Goal: Information Seeking & Learning: Learn about a topic

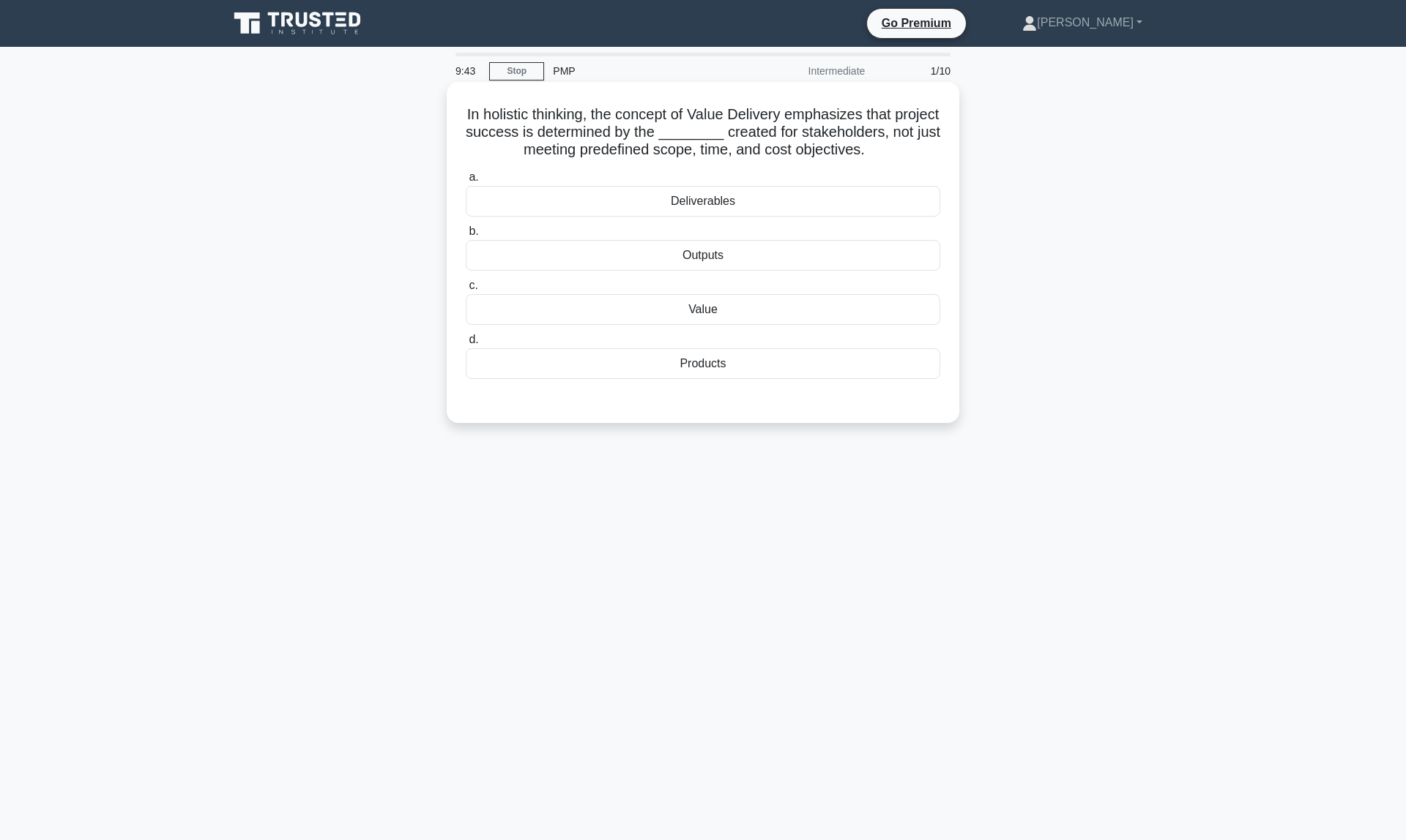
click at [725, 312] on div "Value" at bounding box center [703, 309] width 475 height 31
click at [465, 291] on input "c. Value" at bounding box center [465, 286] width 0 height 9
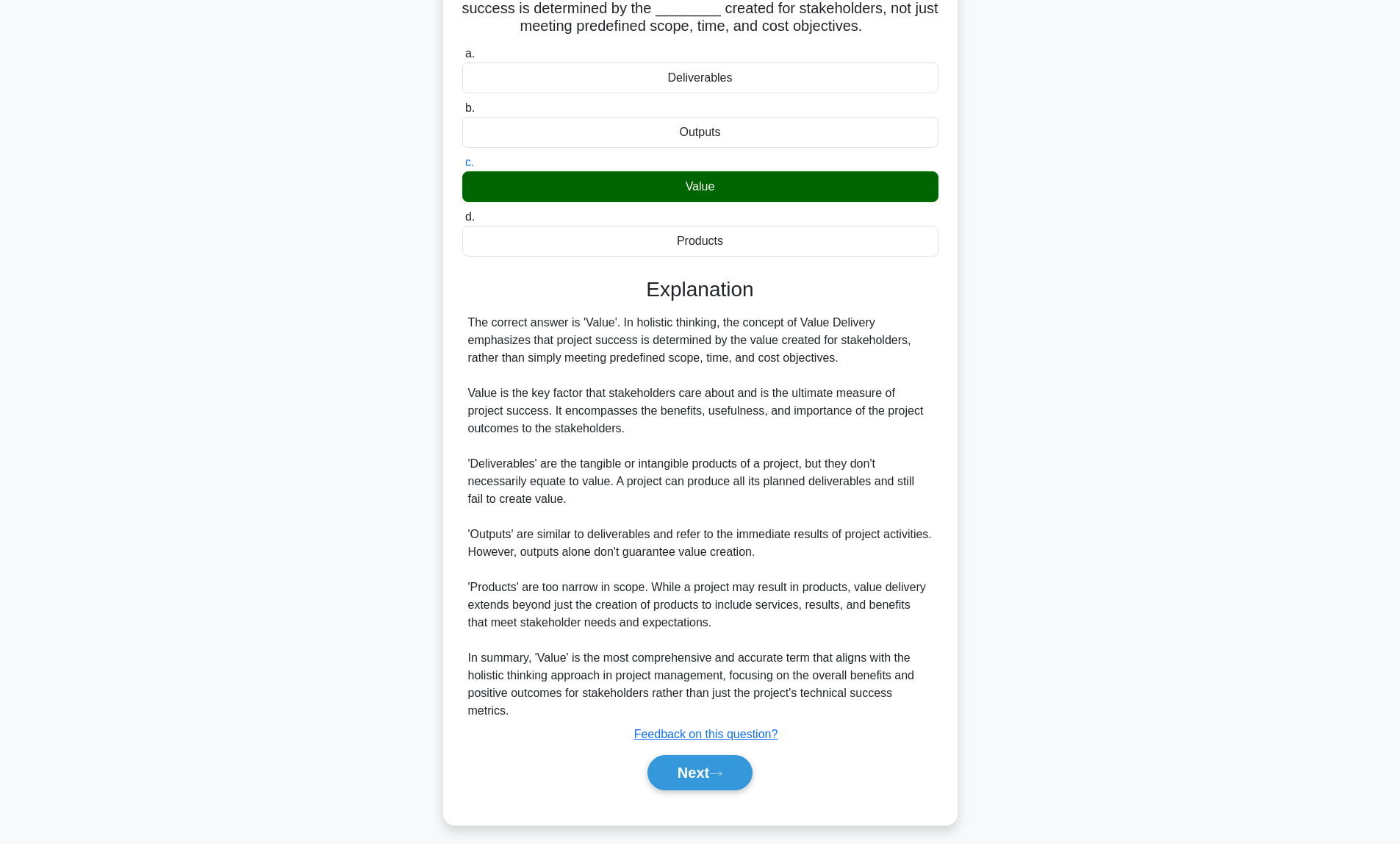
scroll to position [133, 0]
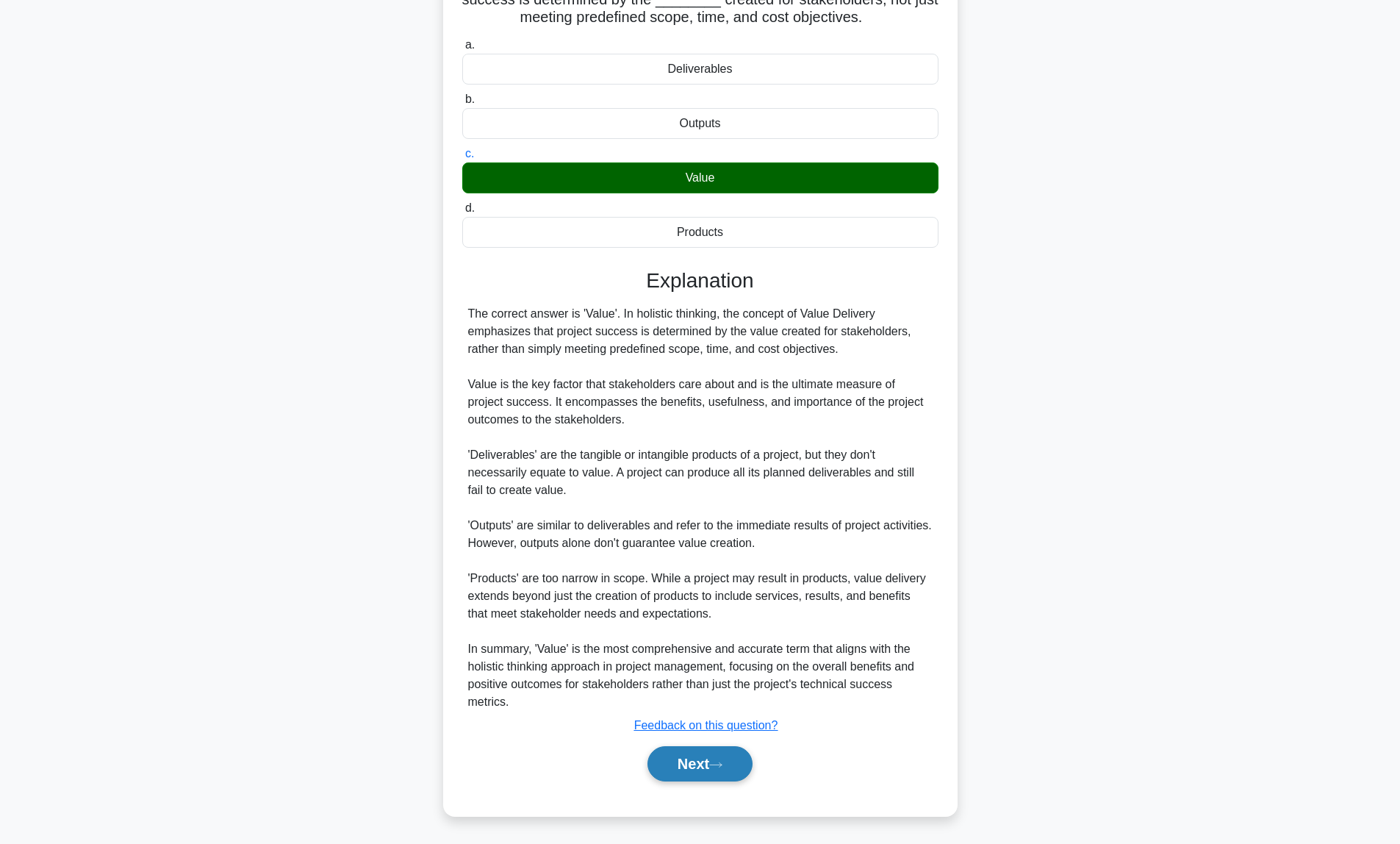
click at [707, 767] on button "Next" at bounding box center [700, 764] width 105 height 35
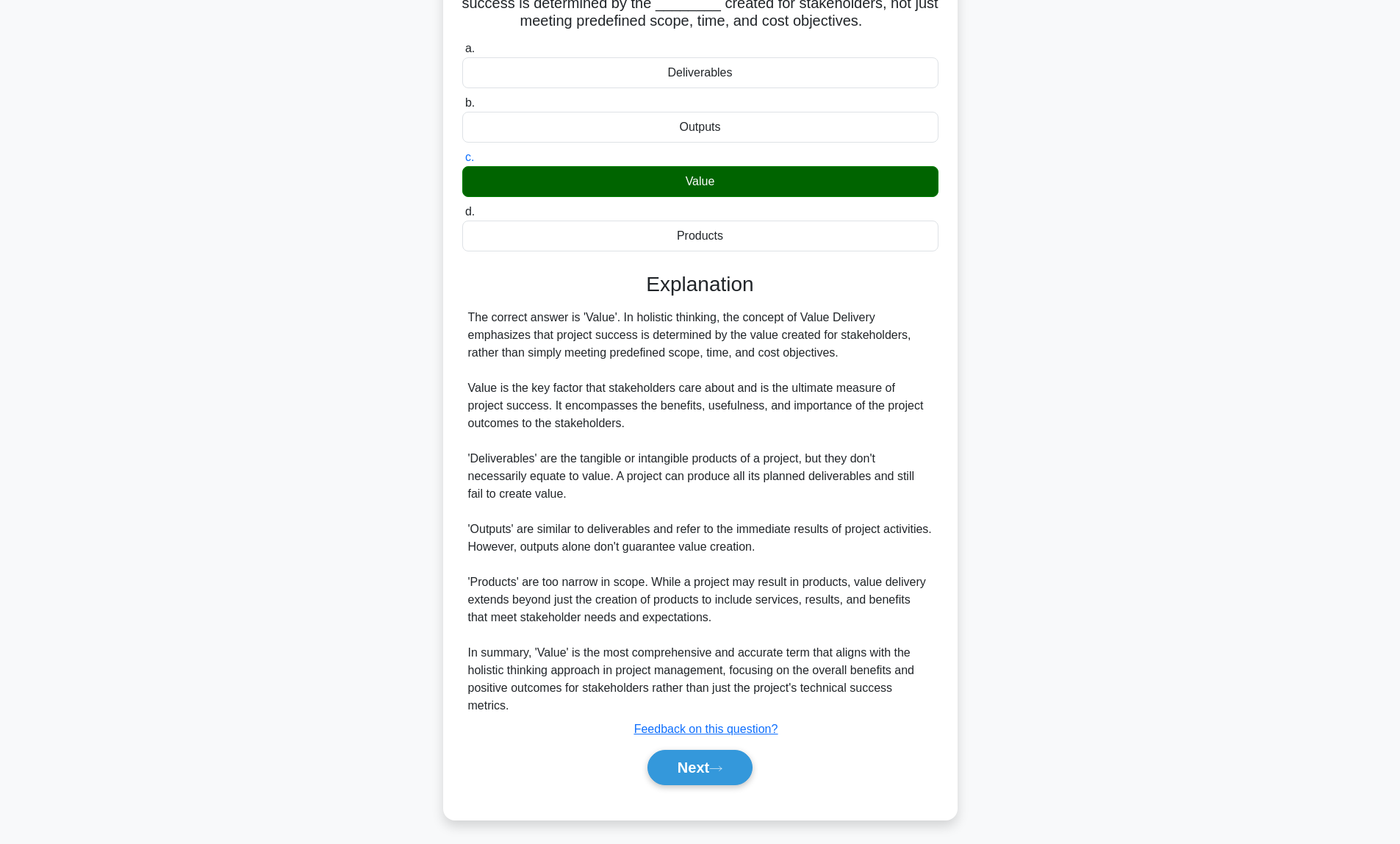
scroll to position [0, 0]
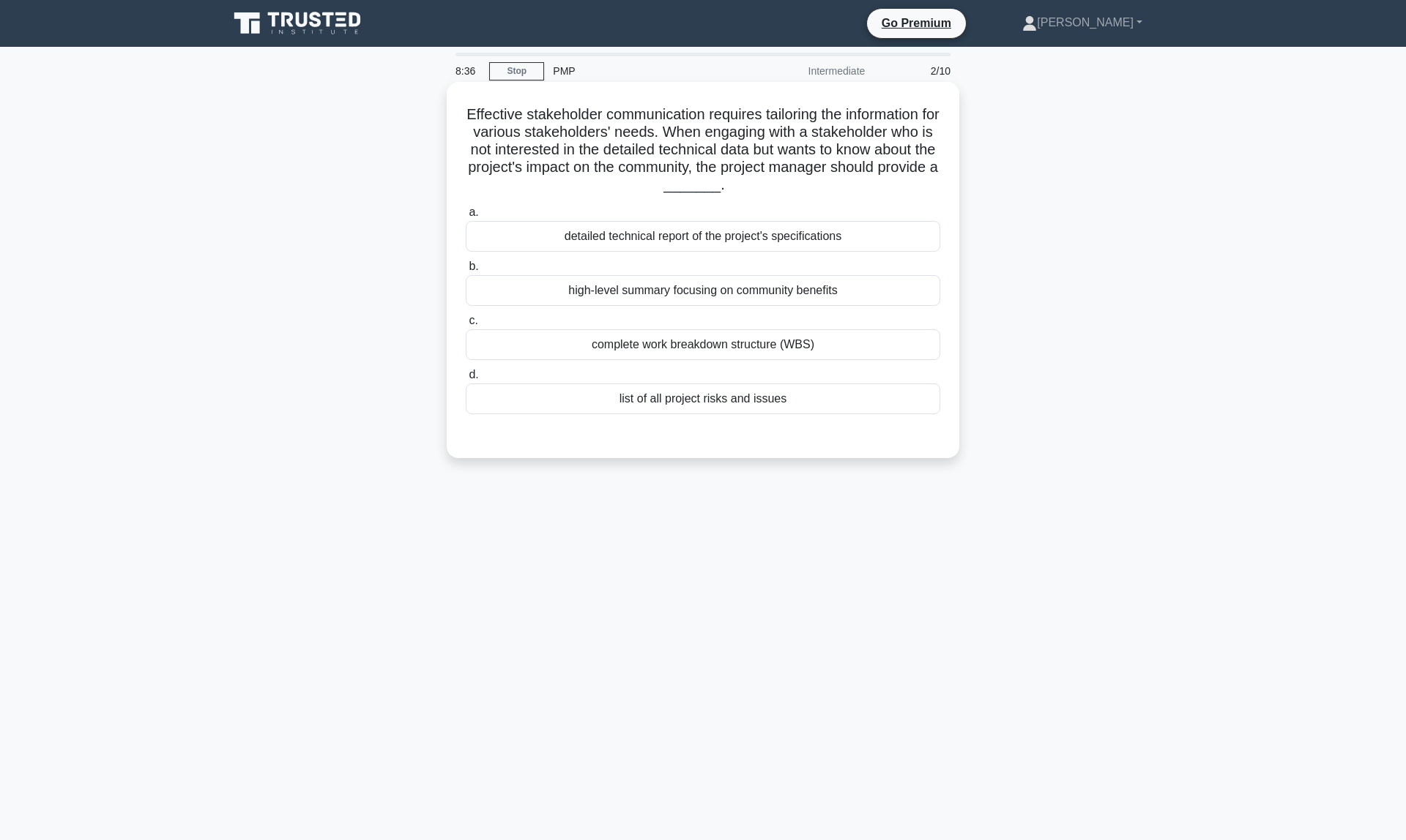
click at [609, 345] on div "complete work breakdown structure (WBS)" at bounding box center [703, 344] width 475 height 31
click at [465, 326] on input "c. complete work breakdown structure (WBS)" at bounding box center [465, 321] width 0 height 9
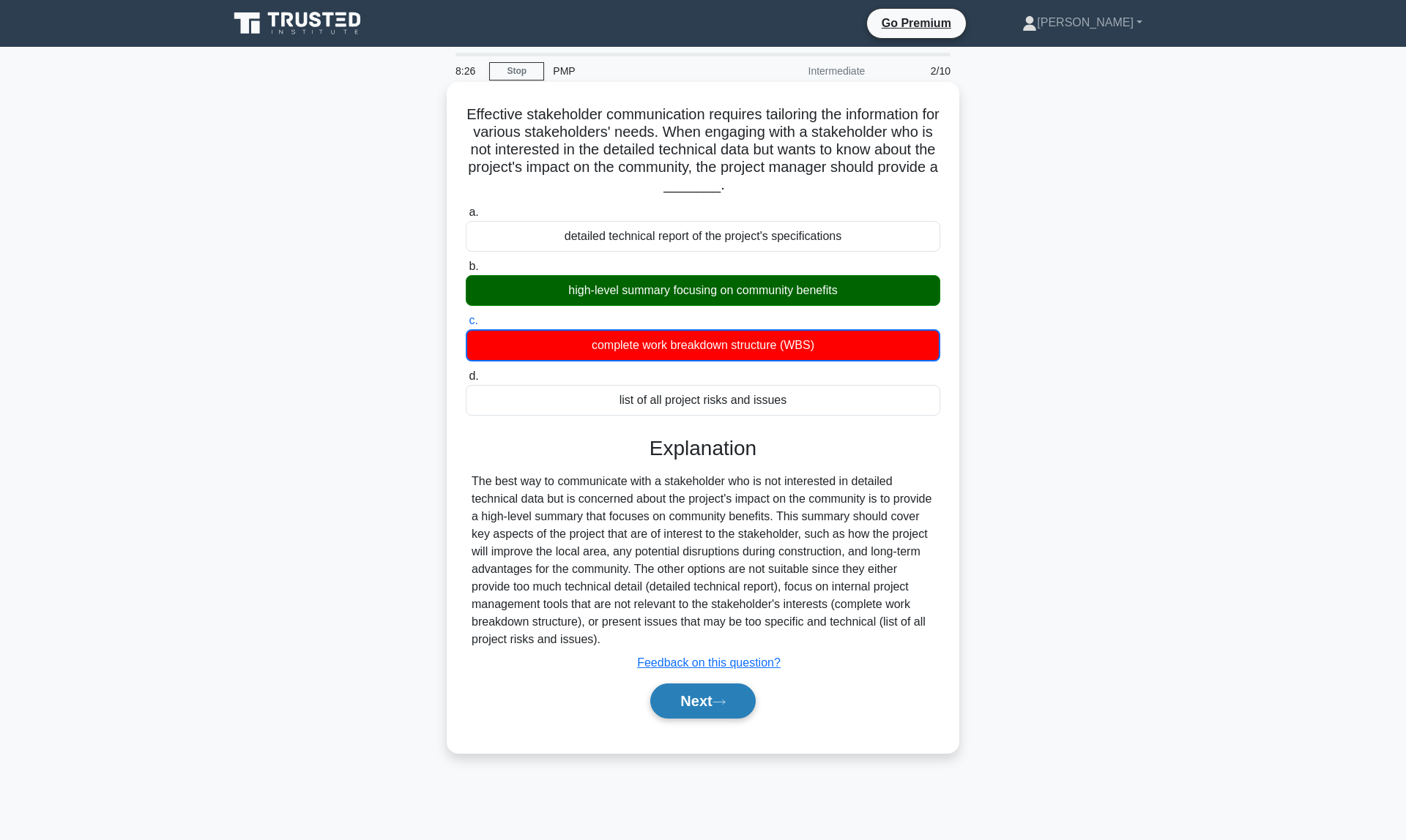
click at [701, 706] on button "Next" at bounding box center [702, 701] width 104 height 35
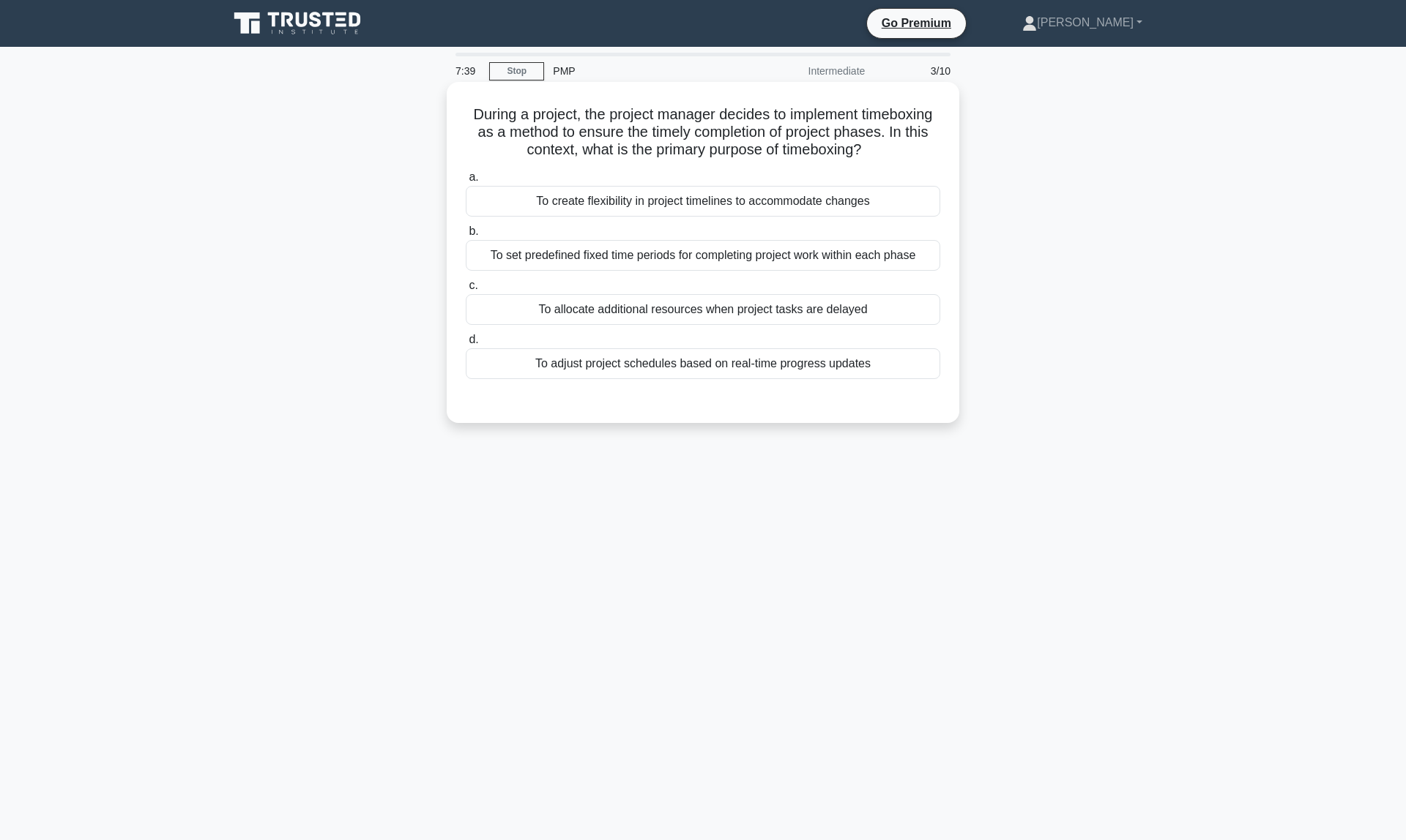
click at [668, 261] on div "To set predefined fixed time periods for completing project work within each ph…" at bounding box center [703, 255] width 475 height 31
click at [465, 236] on input "b. To set predefined fixed time periods for completing project work within each…" at bounding box center [465, 231] width 0 height 9
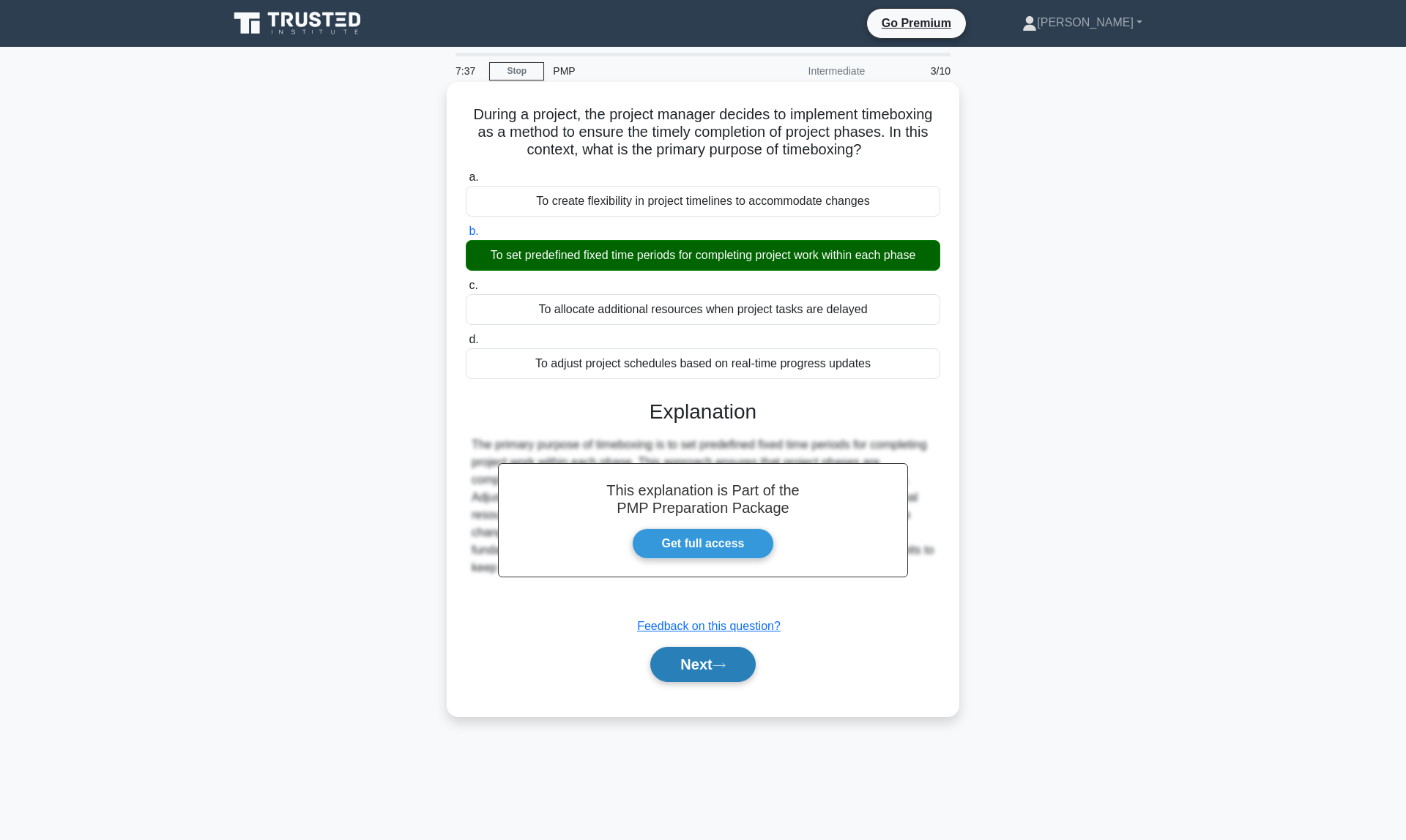
click at [728, 675] on button "Next" at bounding box center [702, 665] width 104 height 35
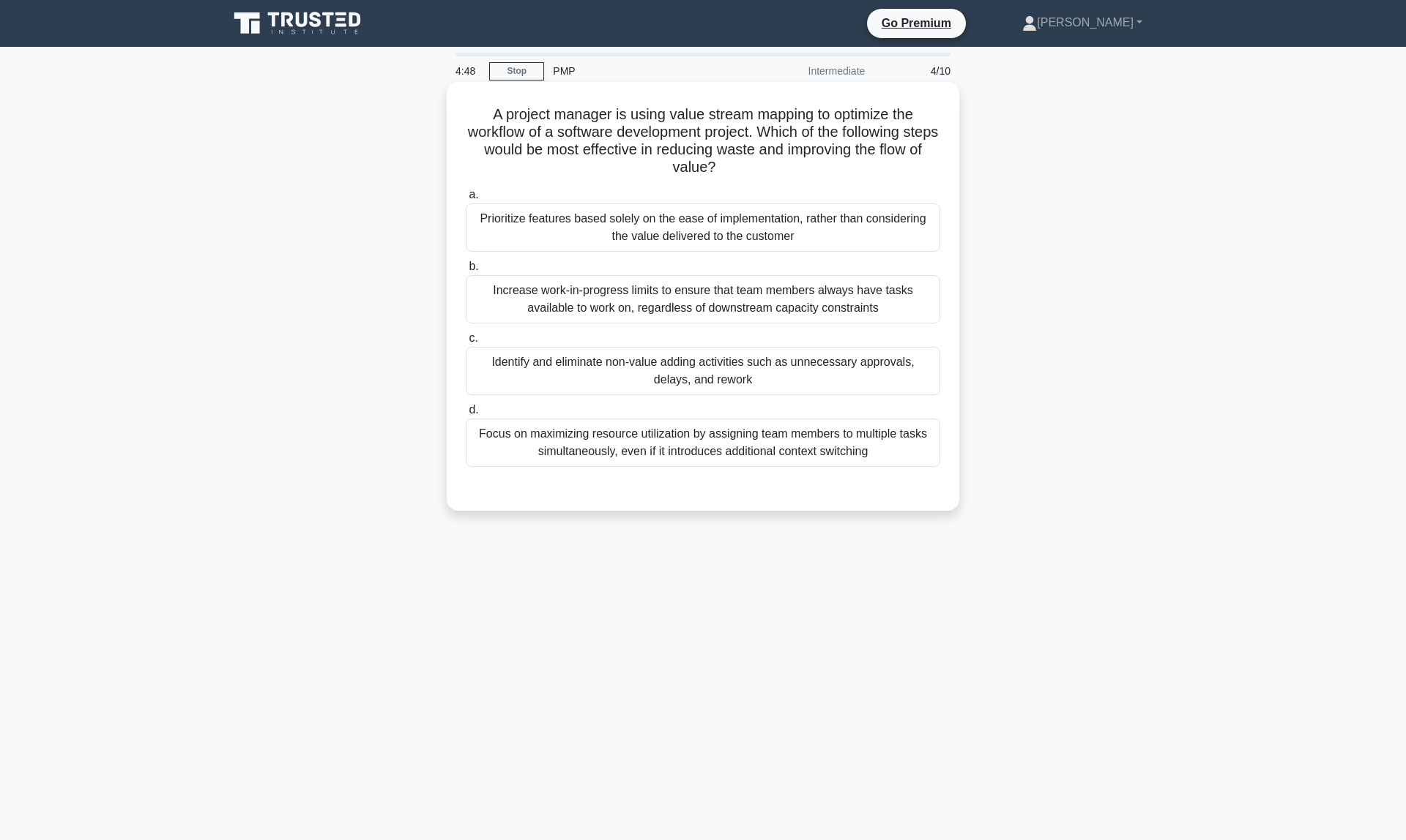
click at [708, 383] on div "Identify and eliminate non-value adding activities such as unnecessary approval…" at bounding box center [703, 371] width 475 height 48
click at [465, 343] on input "c. Identify and eliminate non-value adding activities such as unnecessary appro…" at bounding box center [465, 338] width 0 height 9
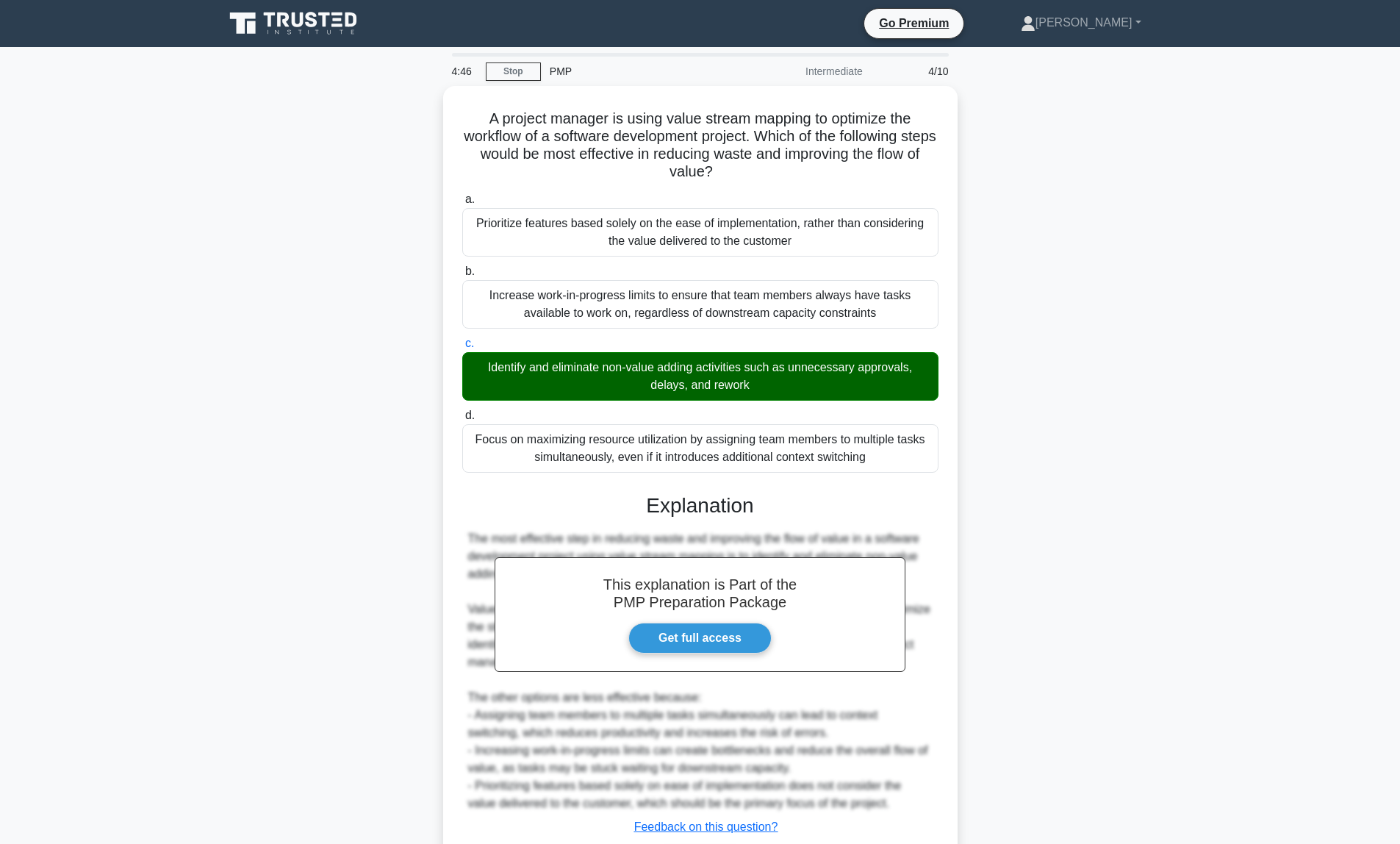
scroll to position [95, 0]
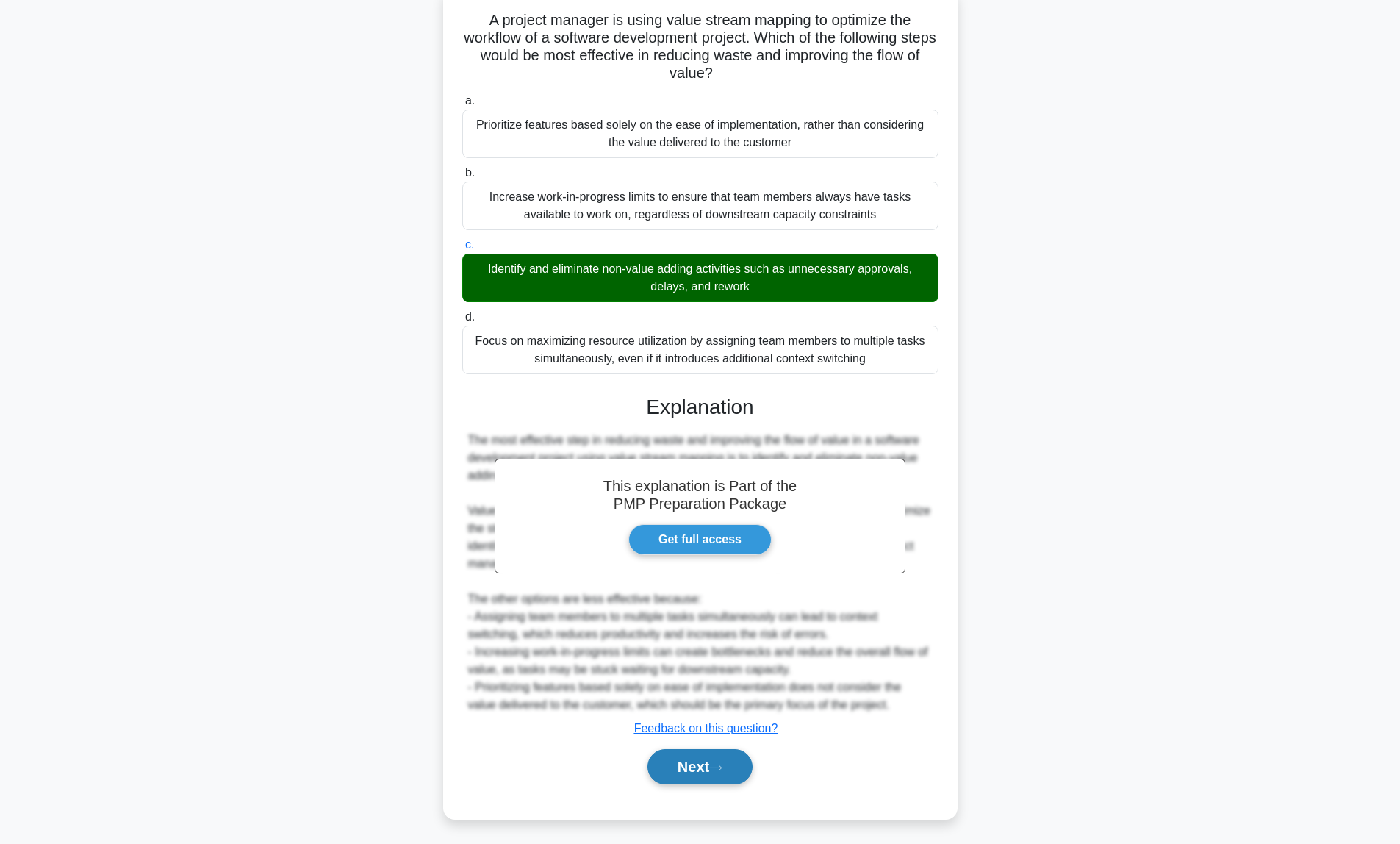
click at [697, 770] on button "Next" at bounding box center [700, 767] width 105 height 35
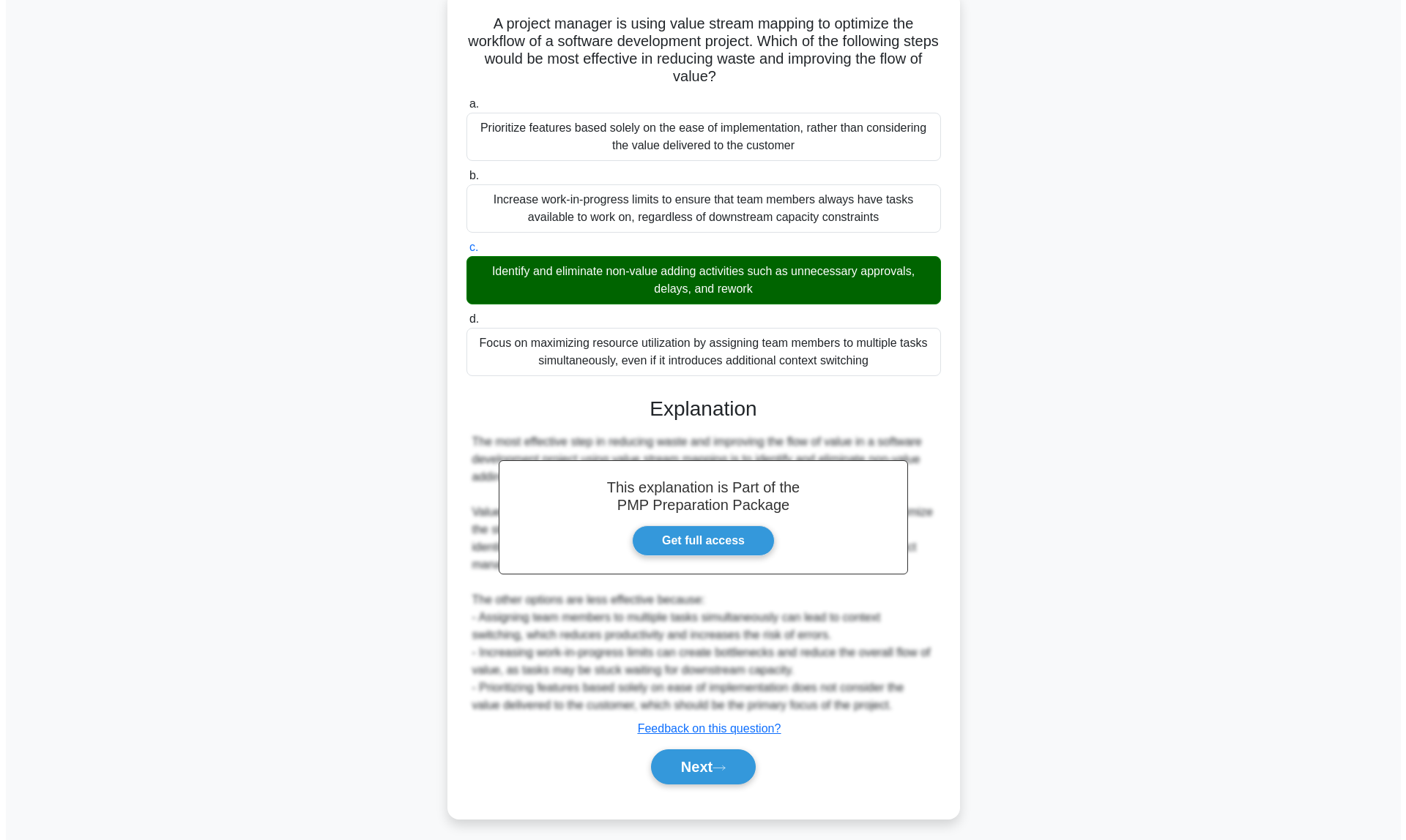
scroll to position [0, 0]
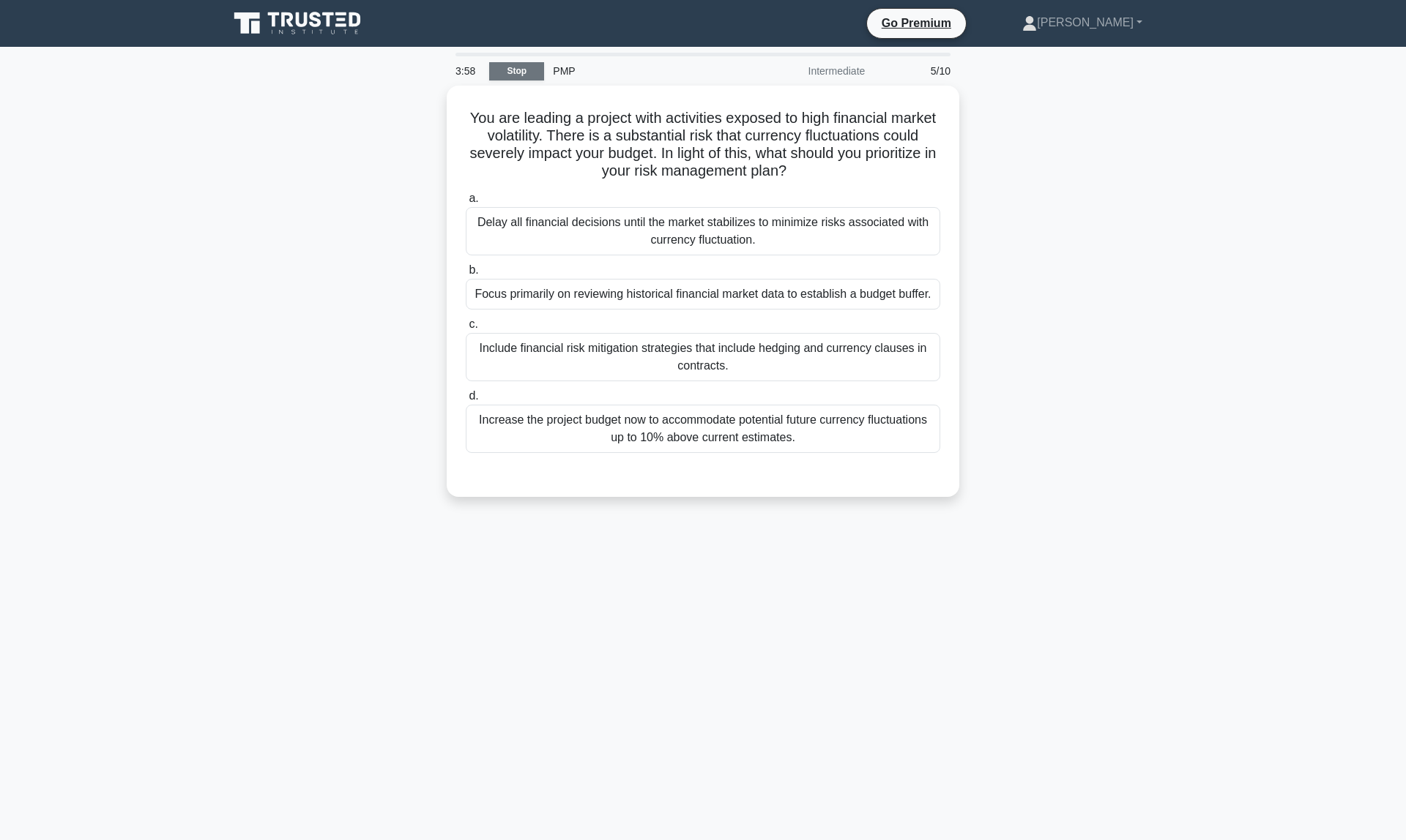
click at [513, 71] on link "Stop" at bounding box center [516, 71] width 55 height 18
